Goal: Book appointment/travel/reservation

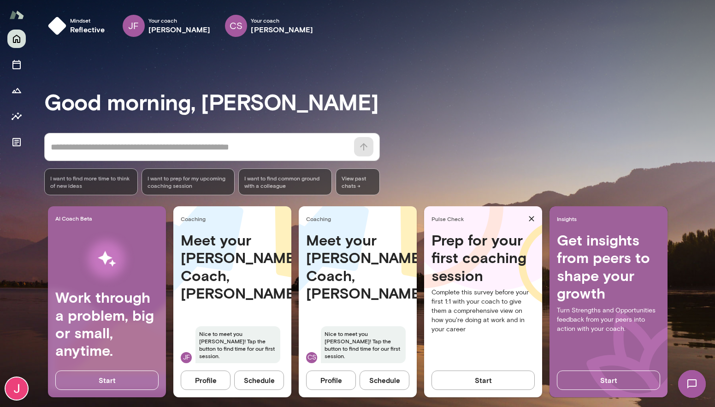
scroll to position [9, 0]
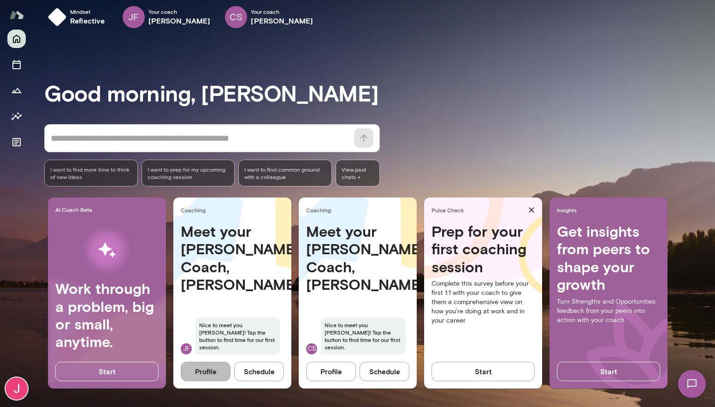
click at [219, 372] on button "Profile" at bounding box center [206, 370] width 50 height 19
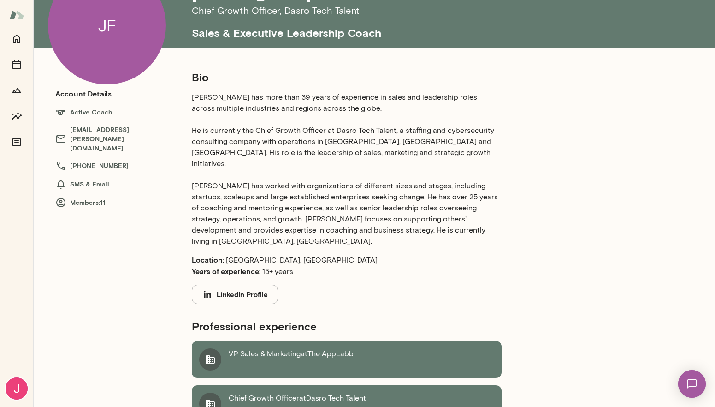
scroll to position [63, 0]
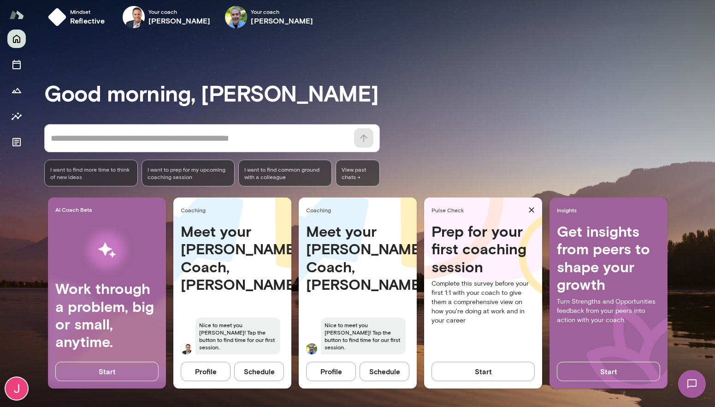
scroll to position [9, 0]
click at [331, 374] on button "Profile" at bounding box center [331, 370] width 50 height 19
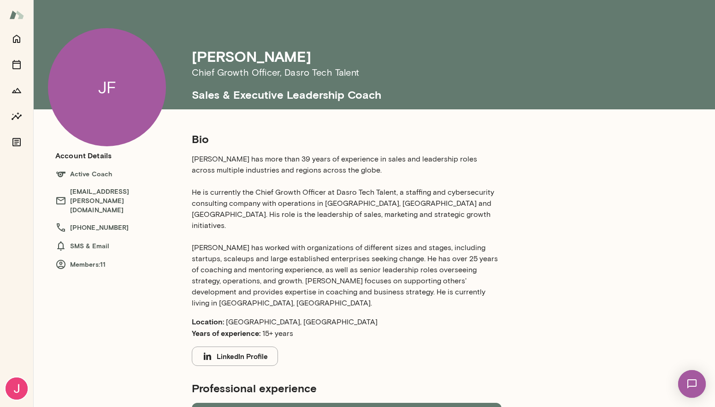
scroll to position [9, 0]
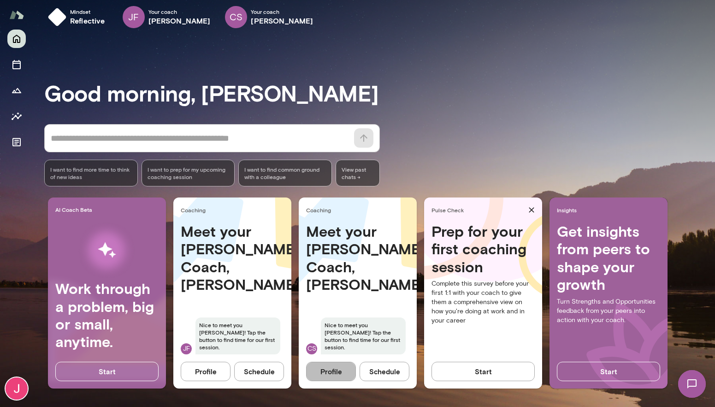
click at [344, 367] on button "Profile" at bounding box center [331, 370] width 50 height 19
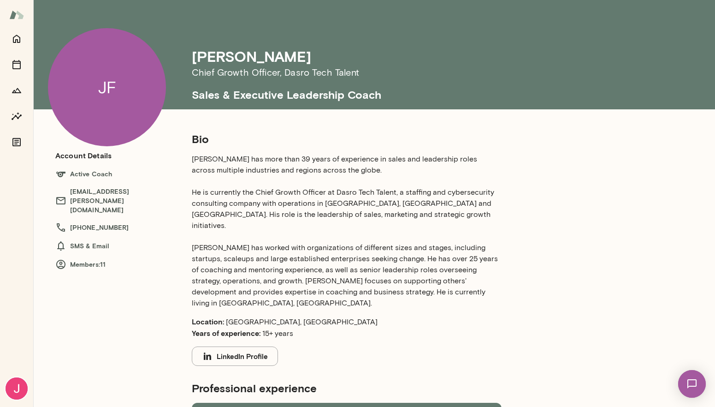
scroll to position [9, 0]
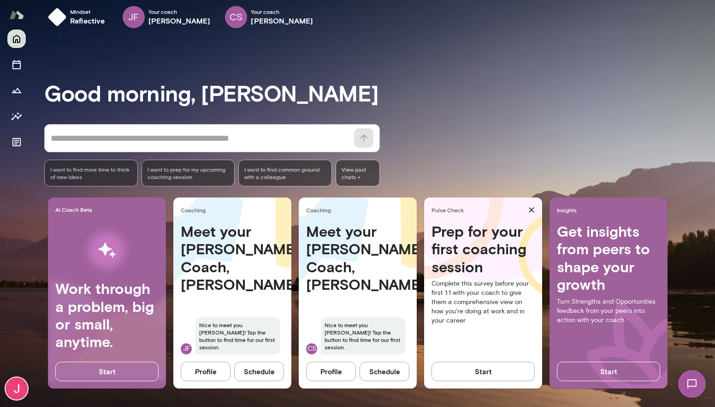
click at [359, 300] on div "Meet your Mento Coach, Charles CS Nice to meet you Jennifer! Tap the button to …" at bounding box center [358, 293] width 118 height 143
click at [378, 375] on button "Schedule" at bounding box center [385, 370] width 50 height 19
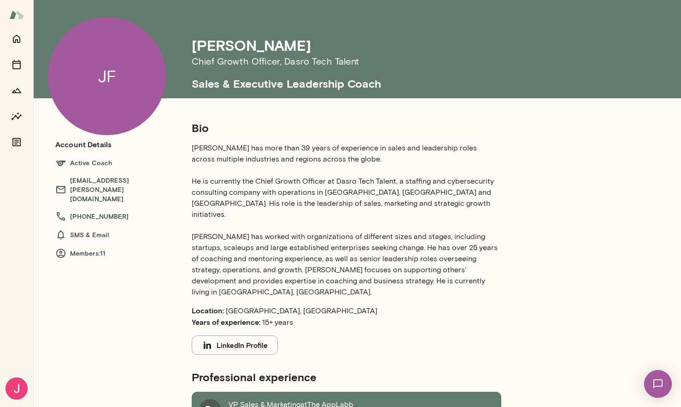
scroll to position [18, 0]
